Goal: Information Seeking & Learning: Learn about a topic

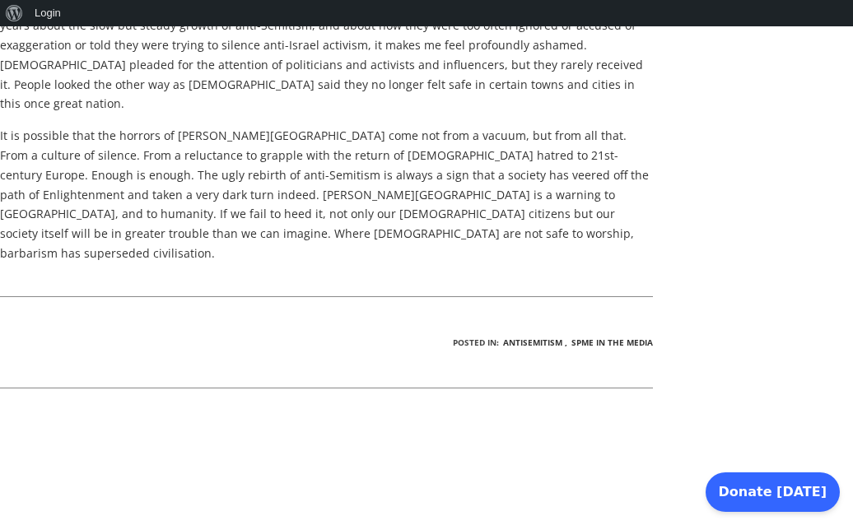
scroll to position [1235, 0]
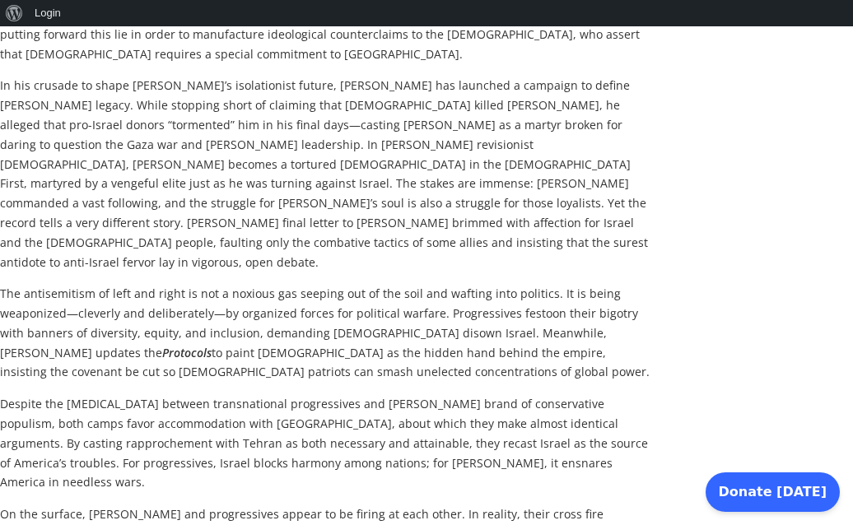
scroll to position [3787, 0]
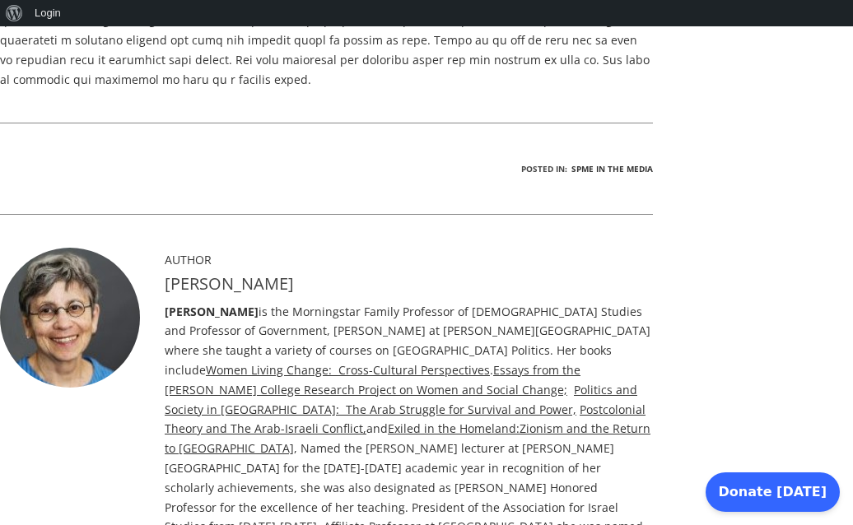
scroll to position [1482, 0]
